Goal: Transaction & Acquisition: Purchase product/service

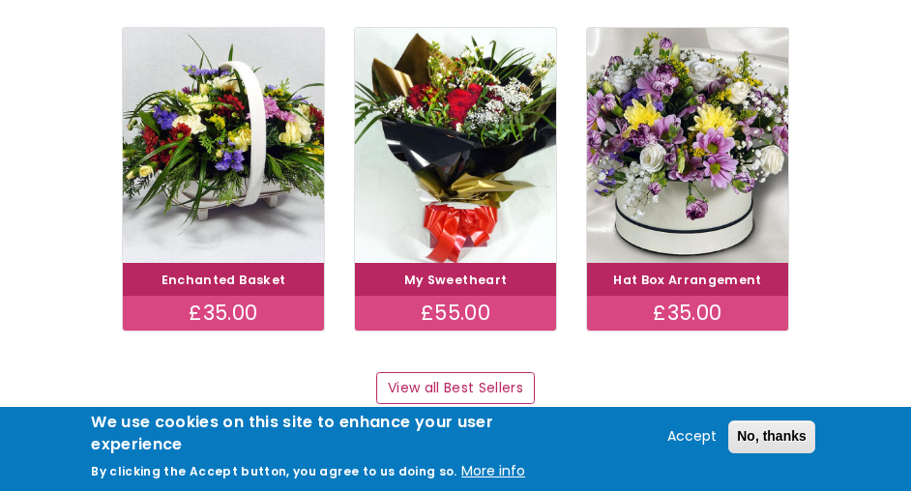
scroll to position [1177, 0]
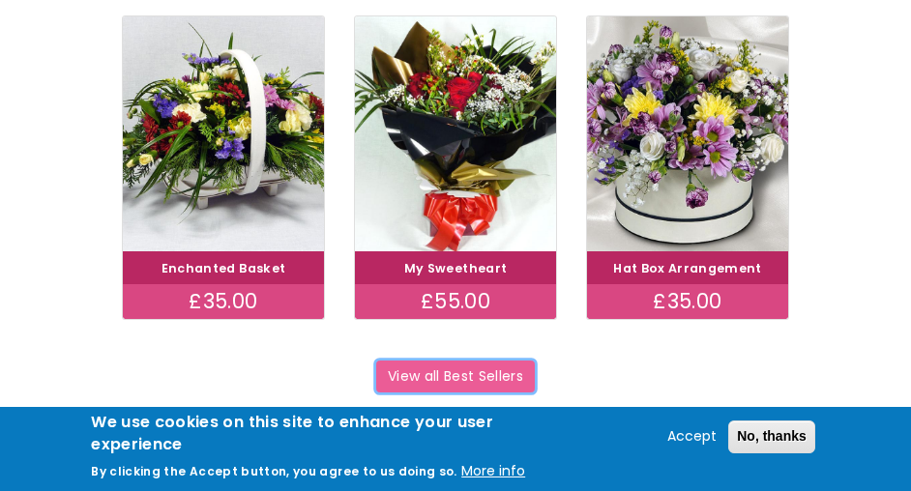
click at [428, 379] on link "View all Best Sellers" at bounding box center [455, 377] width 158 height 33
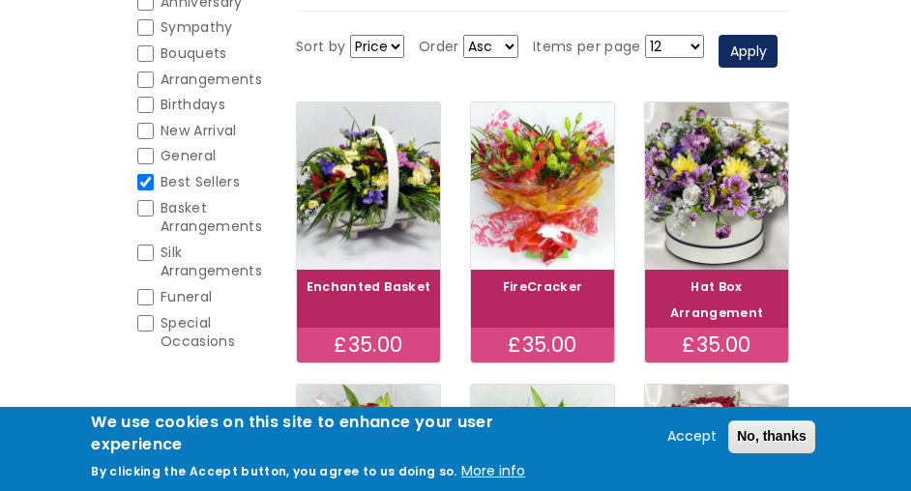
scroll to position [303, 0]
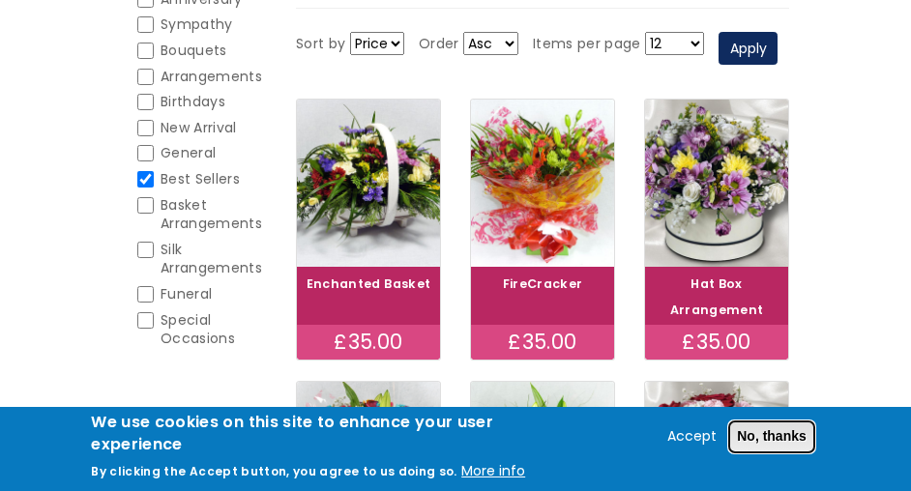
click at [762, 433] on button "No, thanks" at bounding box center [771, 437] width 87 height 33
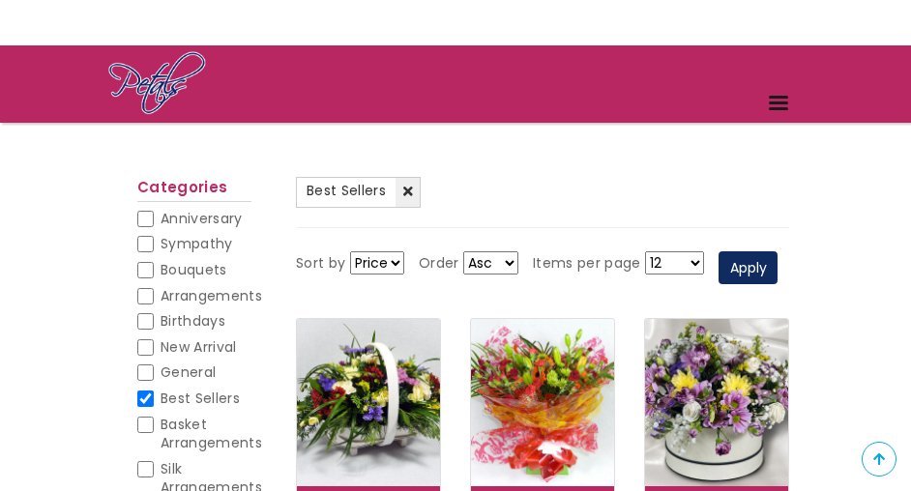
scroll to position [0, 0]
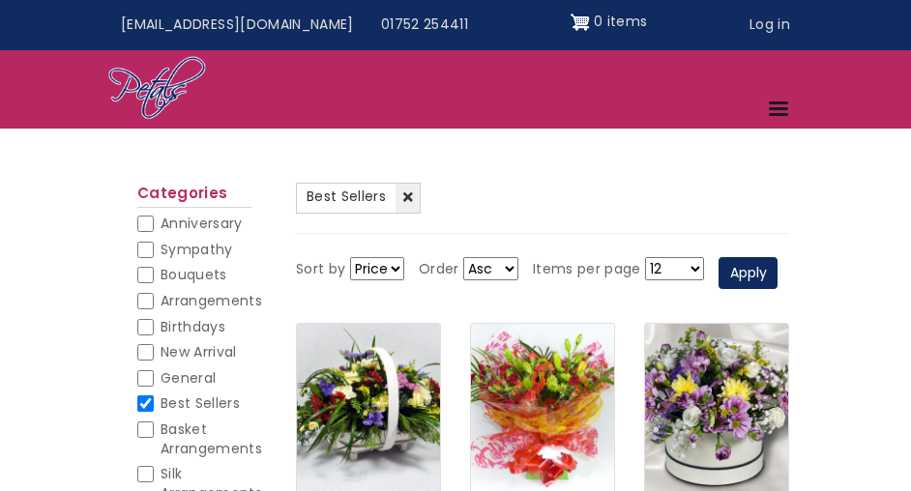
click at [394, 264] on select "Price Title" at bounding box center [377, 268] width 54 height 23
click at [151, 323] on input "Birthdays" at bounding box center [145, 327] width 16 height 16
checkbox input "false"
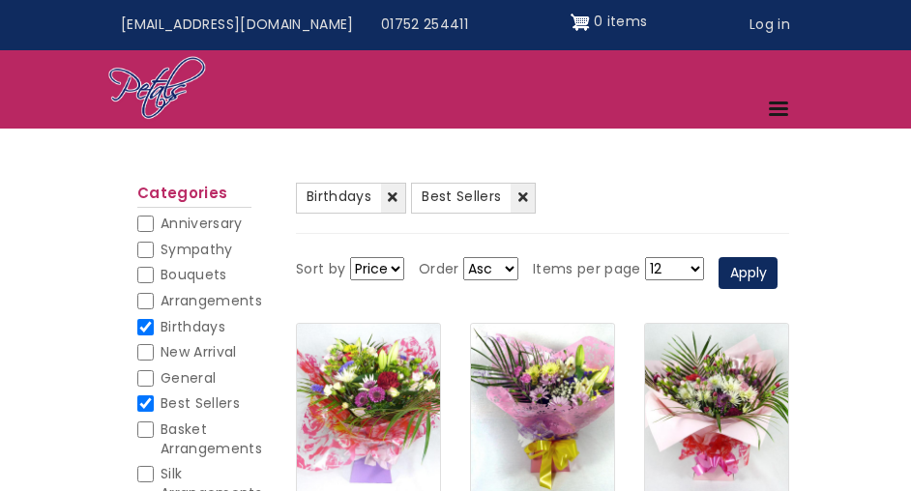
click at [153, 415] on li "Best Sellers (-) Best Sellers" at bounding box center [194, 407] width 114 height 26
click at [148, 406] on input "Best Sellers" at bounding box center [145, 403] width 16 height 16
checkbox input "false"
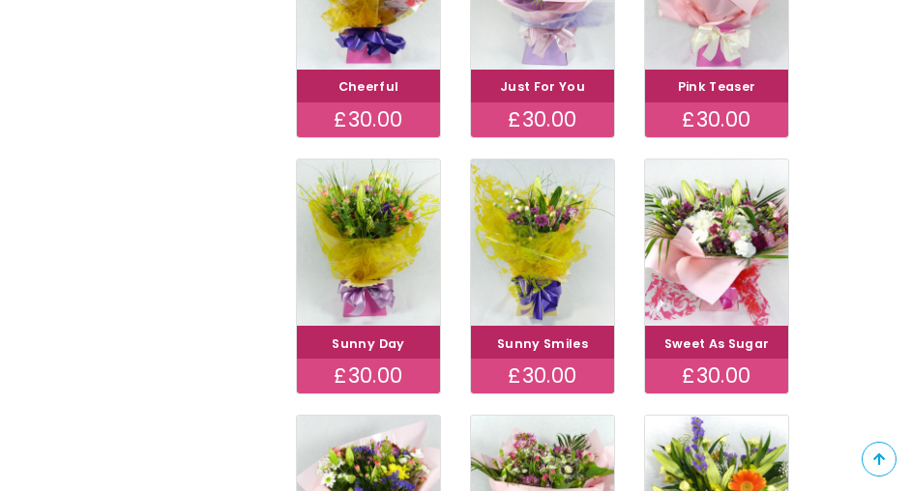
scroll to position [752, 0]
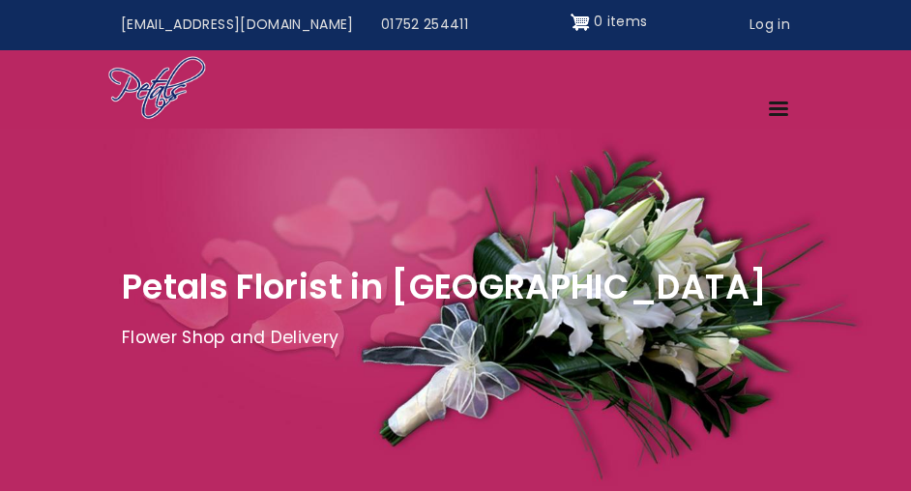
click at [779, 107] on span "Site header" at bounding box center [778, 108] width 19 height 3
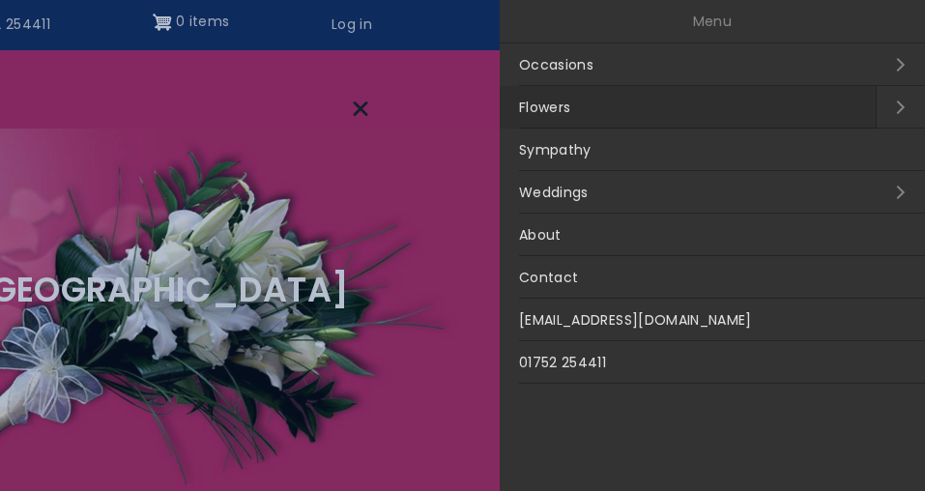
click at [556, 106] on link "Flowers" at bounding box center [688, 107] width 376 height 43
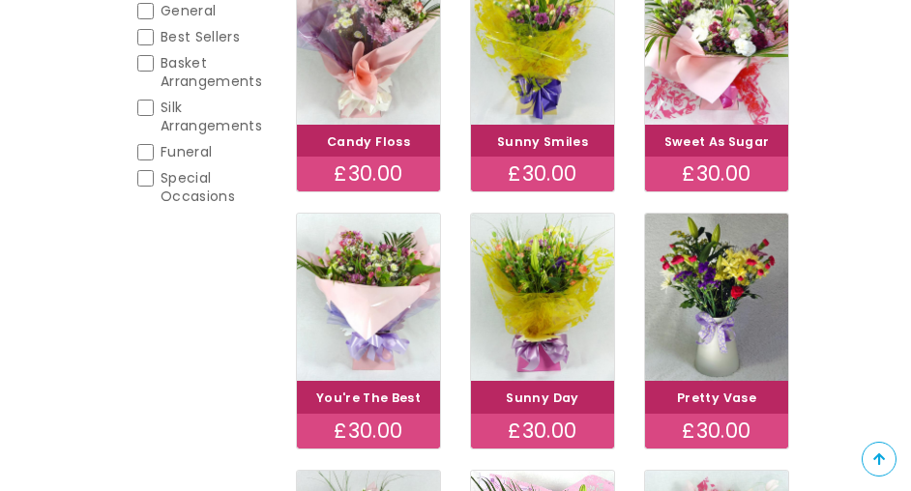
scroll to position [456, 0]
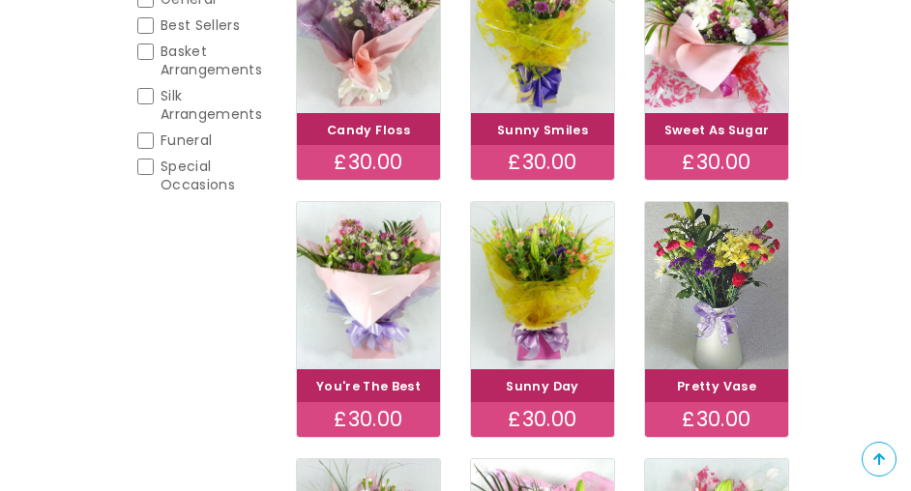
click at [708, 273] on img at bounding box center [716, 285] width 160 height 187
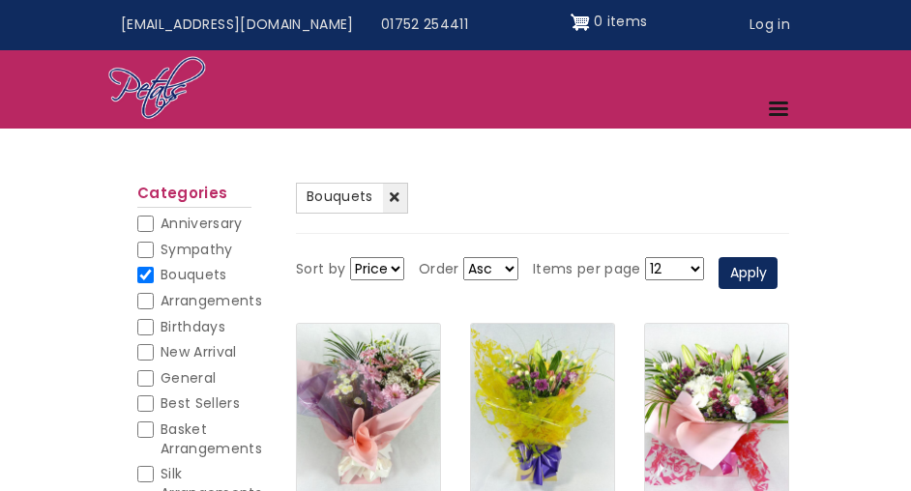
scroll to position [3, 0]
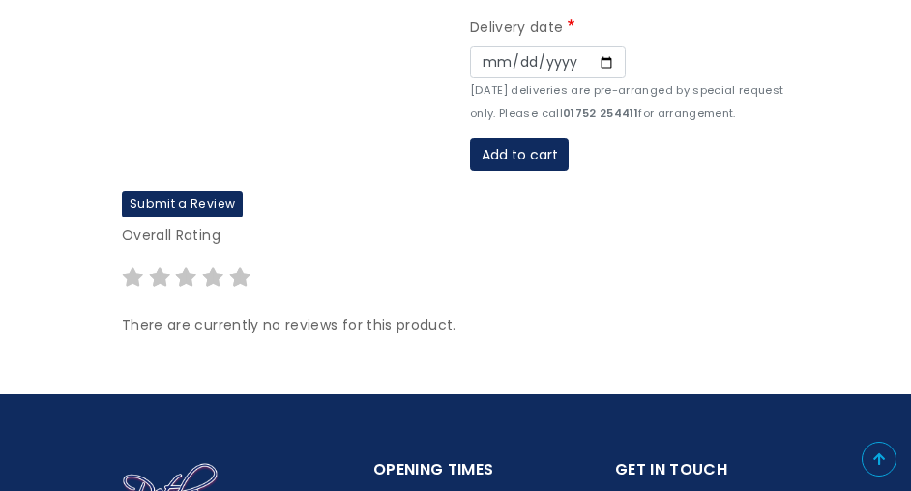
scroll to position [607, 0]
